Goal: Information Seeking & Learning: Learn about a topic

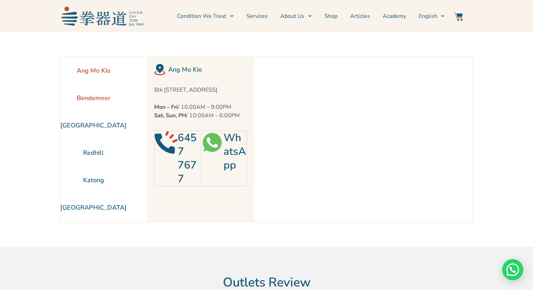
click at [81, 99] on li "Bendemeer" at bounding box center [93, 97] width 66 height 27
click at [87, 124] on li "[GEOGRAPHIC_DATA]" at bounding box center [93, 125] width 66 height 27
click at [86, 149] on li "Redhill" at bounding box center [93, 152] width 66 height 27
click at [87, 176] on li "Katong" at bounding box center [93, 179] width 66 height 27
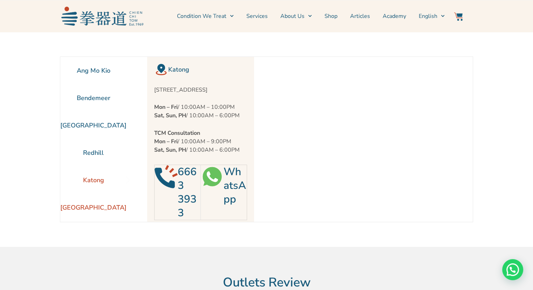
click at [81, 204] on li "[GEOGRAPHIC_DATA]" at bounding box center [93, 207] width 66 height 27
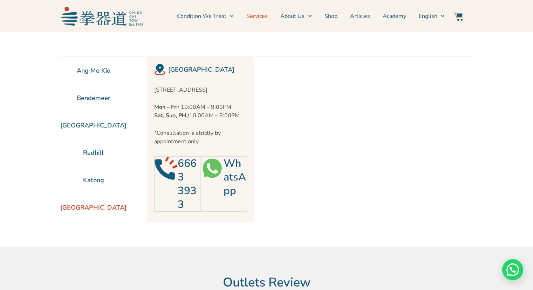
click at [260, 16] on link "Services" at bounding box center [257, 16] width 21 height 18
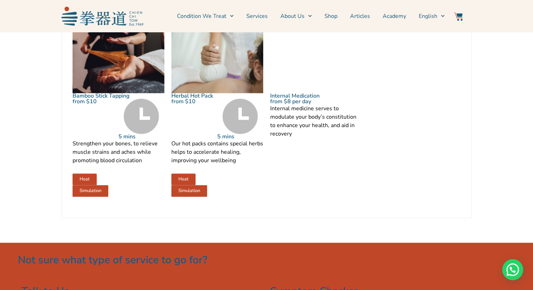
scroll to position [1052, 0]
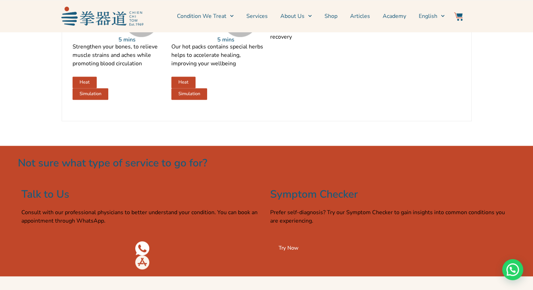
click at [314, 14] on li "About Us News & Events Locate Us" at bounding box center [296, 16] width 44 height 18
click at [312, 14] on icon "Menu" at bounding box center [310, 16] width 4 height 4
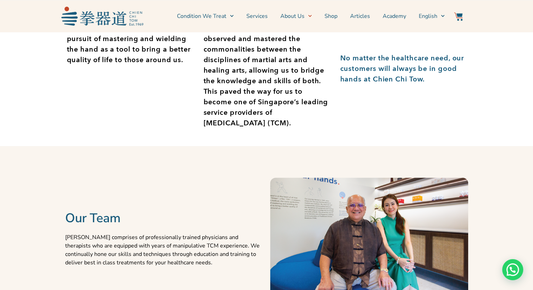
scroll to position [351, 0]
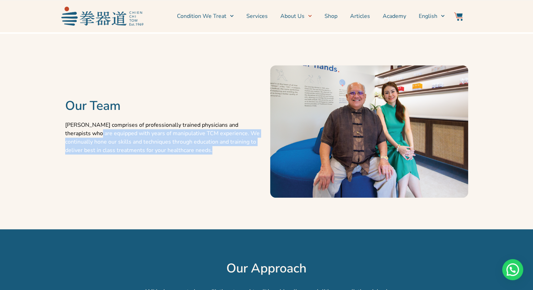
drag, startPoint x: 92, startPoint y: 136, endPoint x: 204, endPoint y: 154, distance: 112.9
click at [204, 154] on p "Chien Chi Tow comprises of professionally trained physicians and therapists who…" at bounding box center [164, 138] width 198 height 34
click at [206, 163] on div "Chien Chi Tow comprises of professionally trained physicians and therapists who…" at bounding box center [164, 142] width 198 height 43
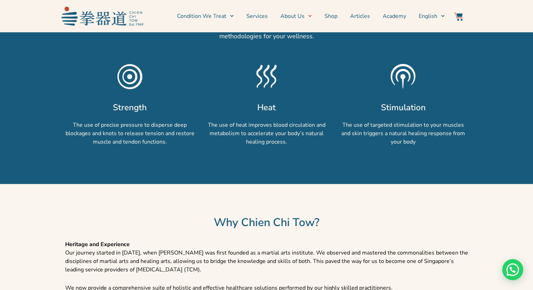
scroll to position [701, 0]
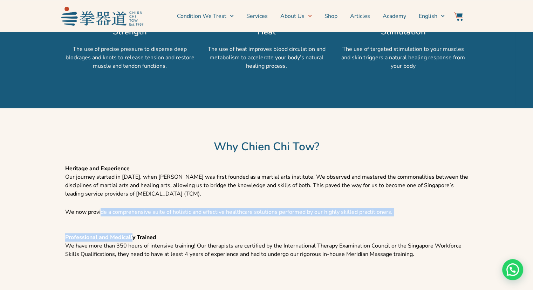
drag, startPoint x: 99, startPoint y: 212, endPoint x: 134, endPoint y: 240, distance: 44.9
click at [134, 240] on div "Heritage and Experience Our journey started in 1969, when Chien Chi Tow was fir…" at bounding box center [267, 228] width 410 height 135
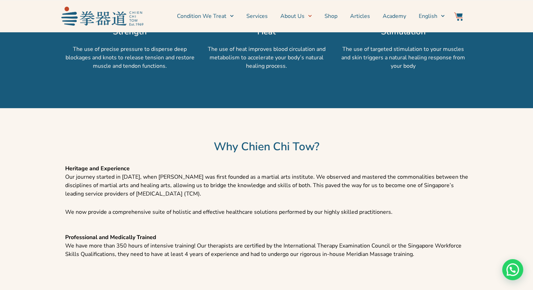
click at [252, 256] on p "Professional and Medically Trained We have more than 350 hours of intensive tra…" at bounding box center [266, 245] width 403 height 25
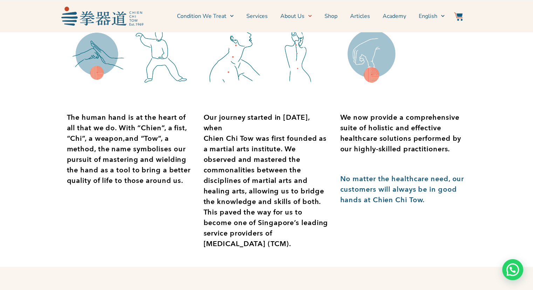
scroll to position [0, 0]
